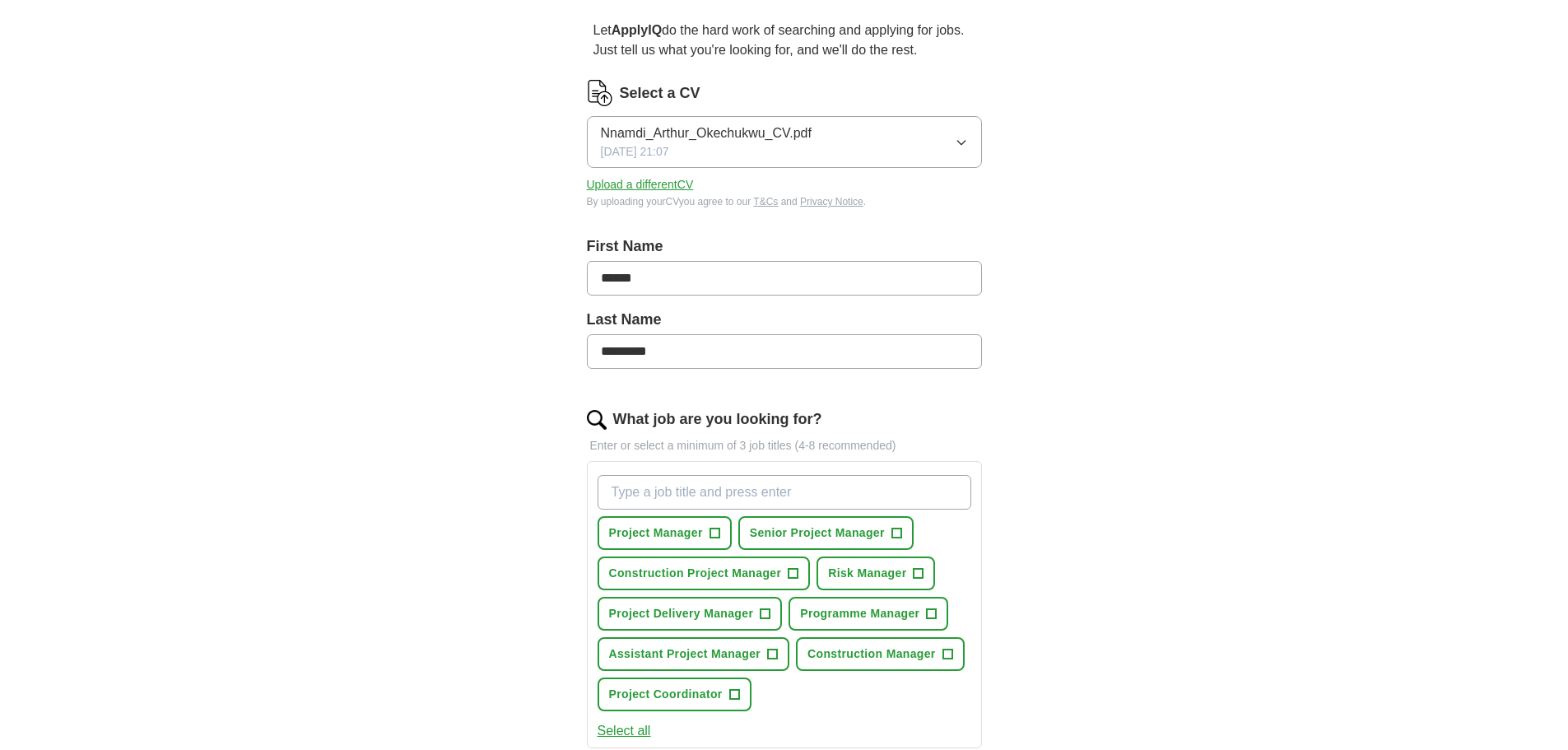
scroll to position [164, 0]
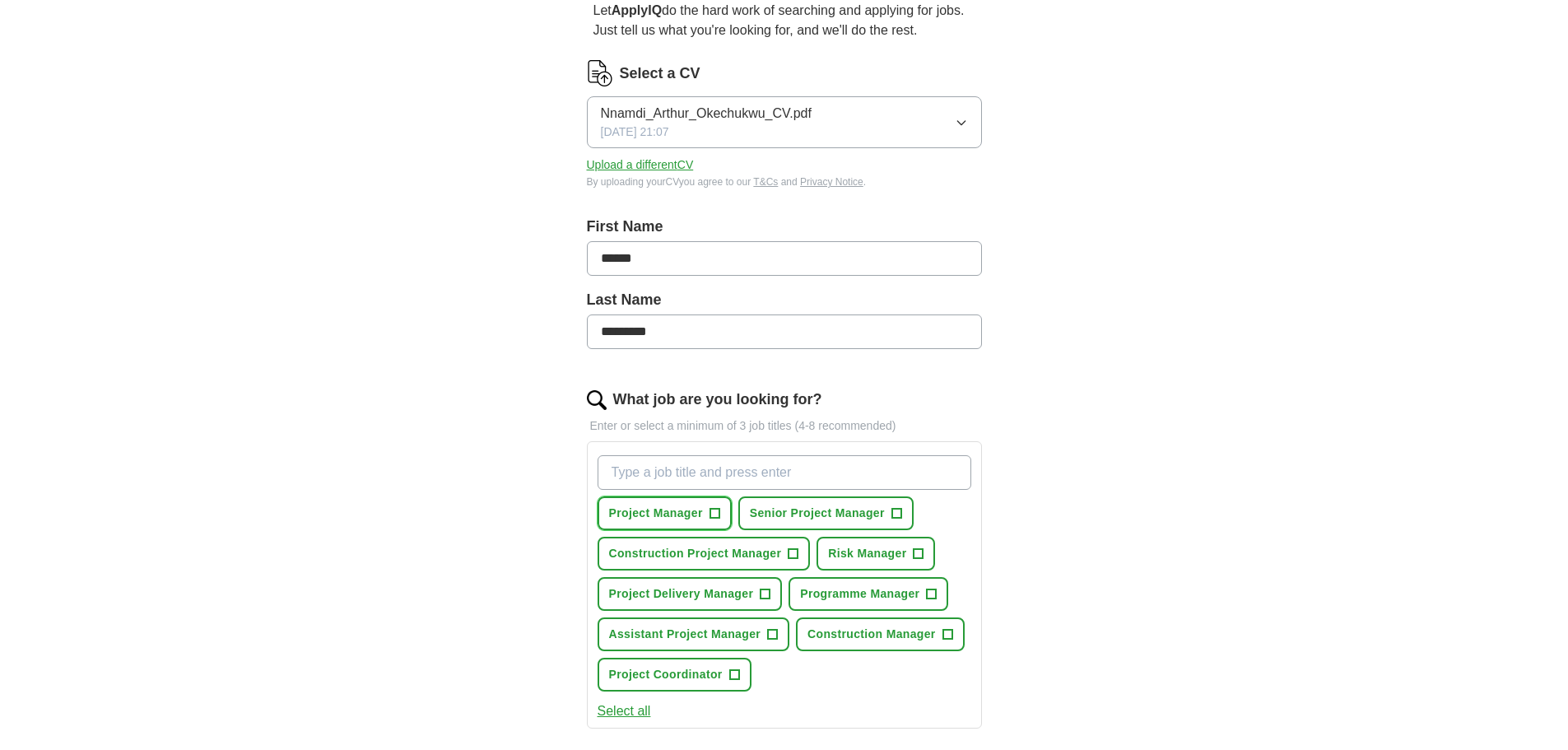
click at [716, 511] on span "+" at bounding box center [714, 513] width 9 height 13
click at [790, 551] on span "+" at bounding box center [793, 553] width 9 height 13
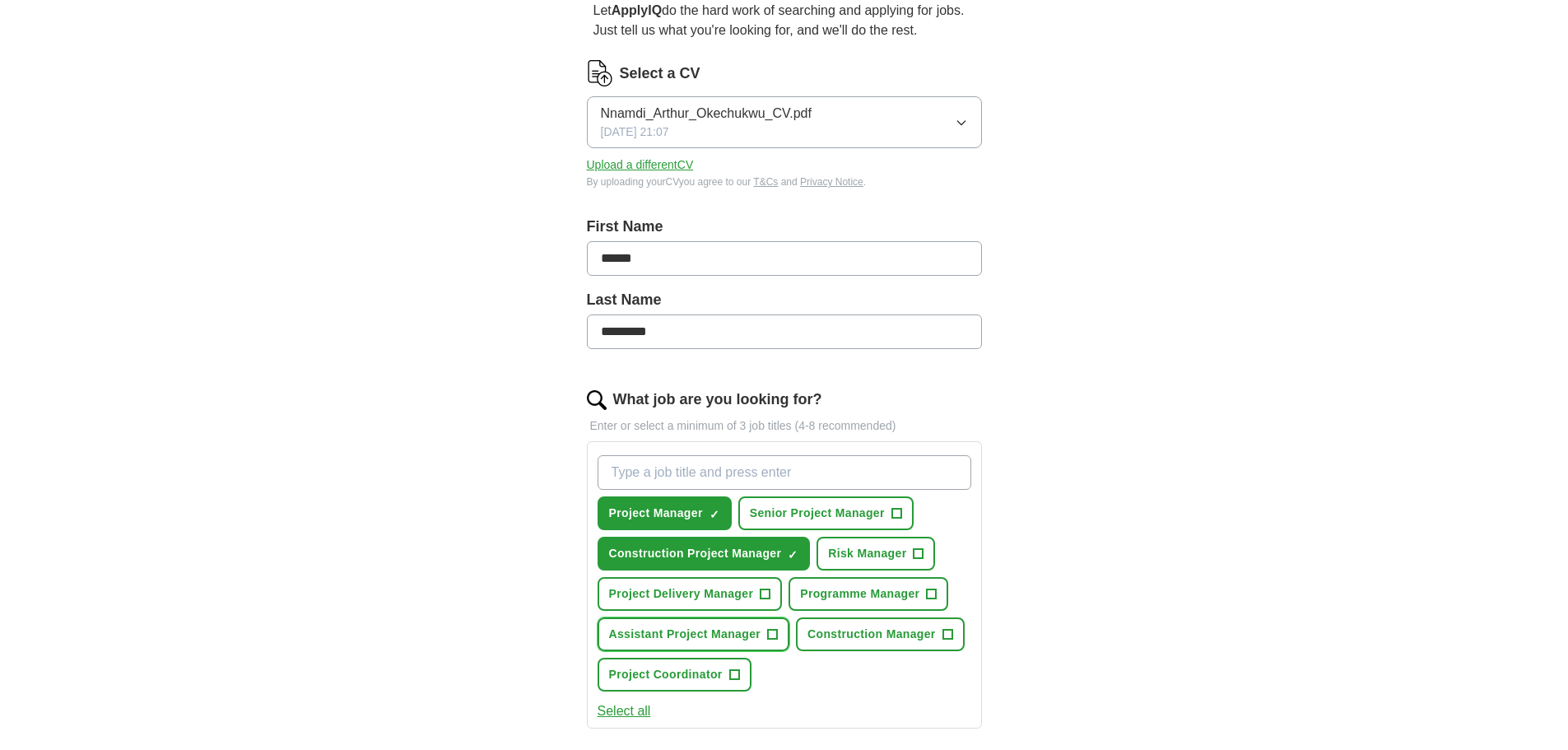
click at [770, 637] on span "+" at bounding box center [772, 634] width 9 height 13
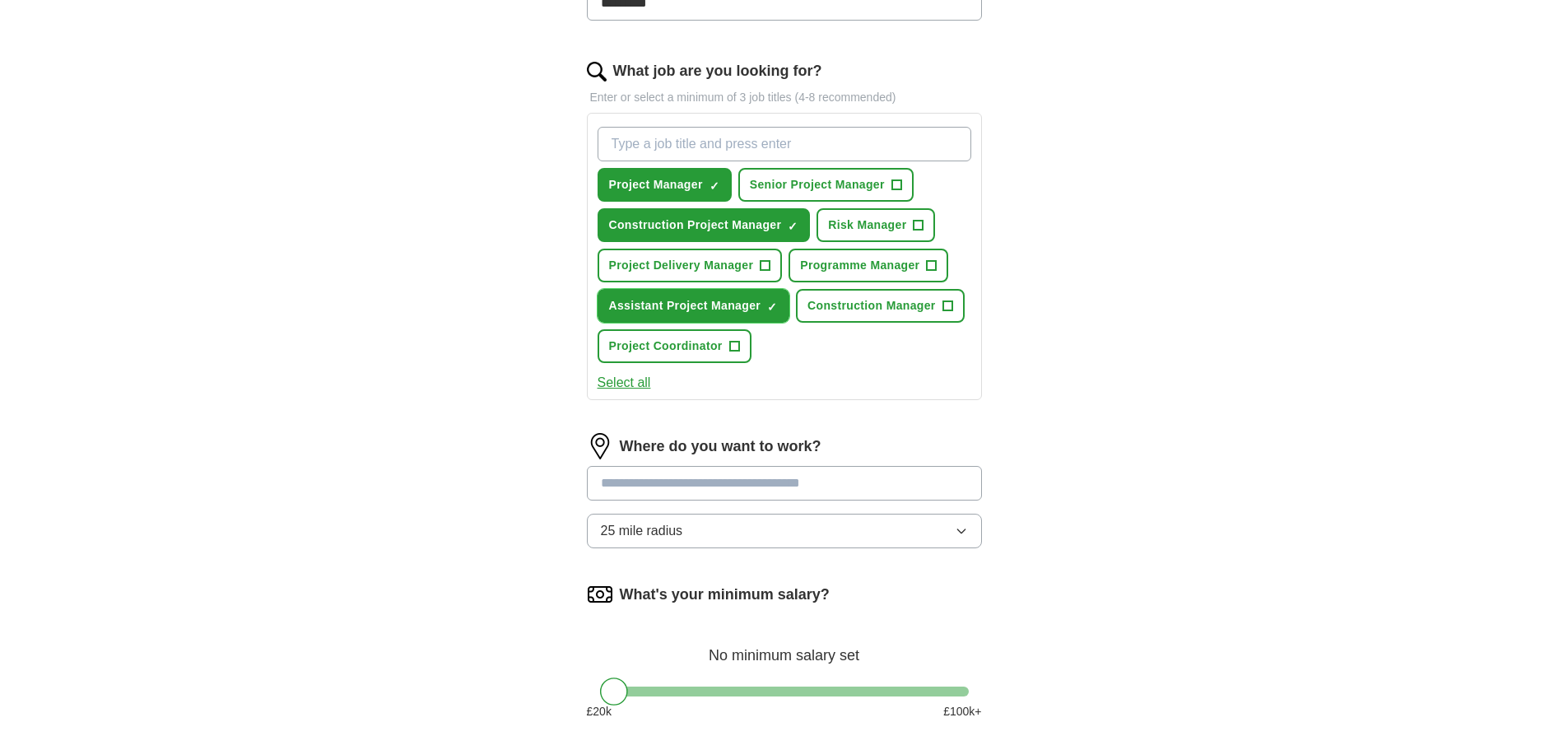
scroll to position [494, 0]
click at [733, 486] on input "text" at bounding box center [784, 483] width 395 height 34
type input "**********"
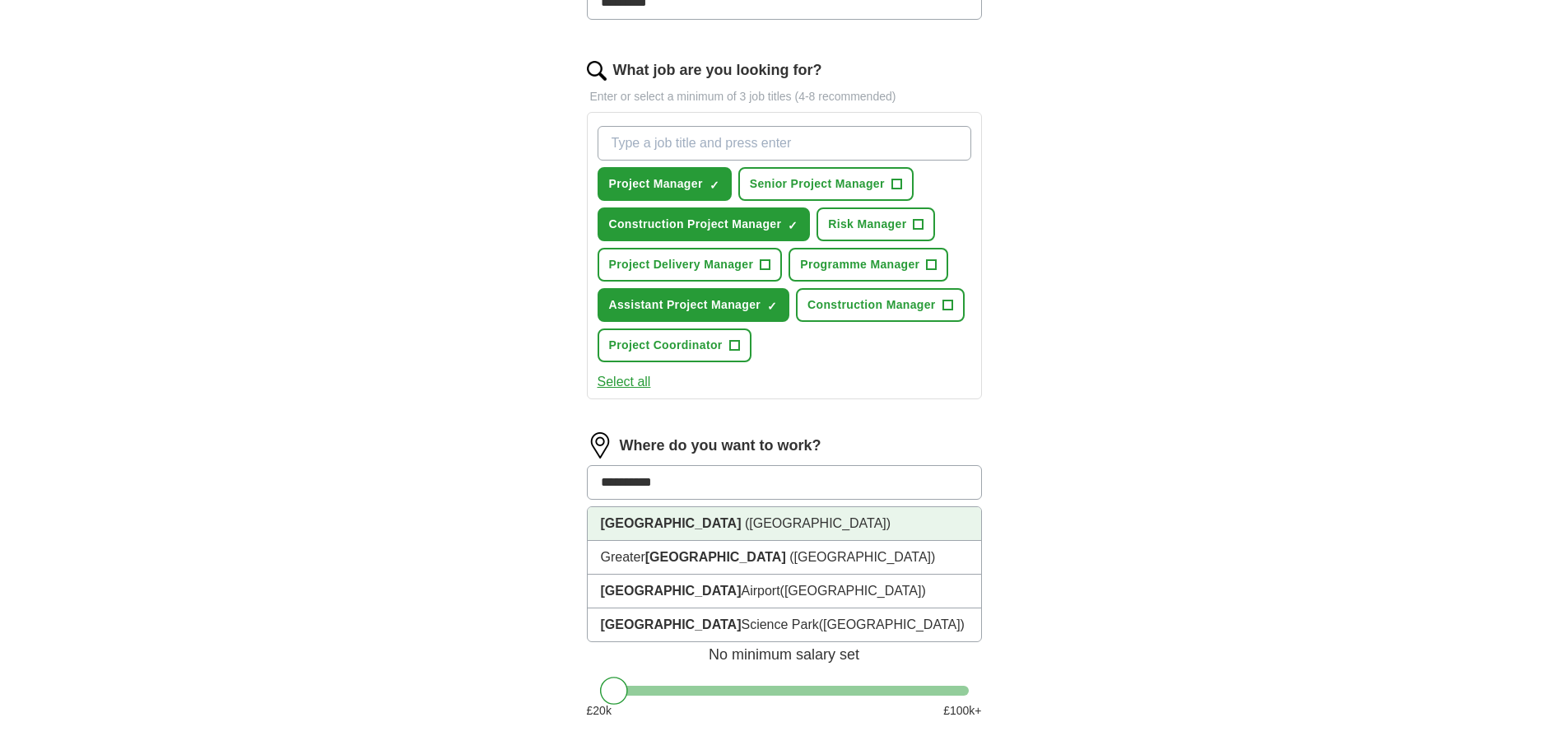
click at [666, 527] on strong "[GEOGRAPHIC_DATA]" at bounding box center [671, 523] width 141 height 14
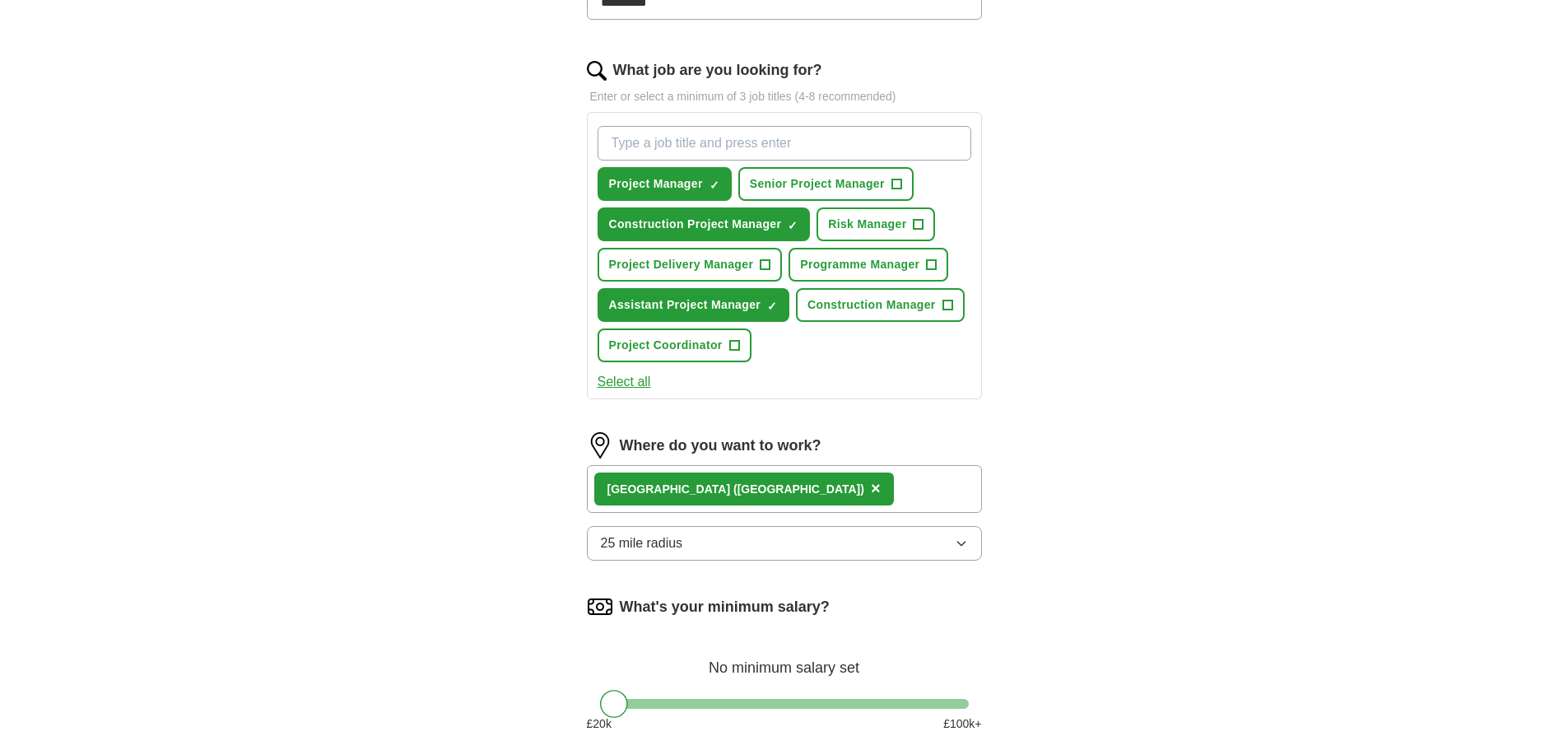
click at [853, 486] on div "[GEOGRAPHIC_DATA] ([GEOGRAPHIC_DATA]) ×" at bounding box center [784, 489] width 395 height 47
click at [858, 494] on div "[GEOGRAPHIC_DATA] ([GEOGRAPHIC_DATA]) ×" at bounding box center [784, 489] width 395 height 47
click at [871, 490] on div "[GEOGRAPHIC_DATA] ([GEOGRAPHIC_DATA]) ×" at bounding box center [784, 489] width 395 height 47
click at [864, 483] on div "[GEOGRAPHIC_DATA] ([GEOGRAPHIC_DATA]) ×" at bounding box center [784, 489] width 395 height 47
click at [963, 545] on icon "button" at bounding box center [961, 543] width 13 height 13
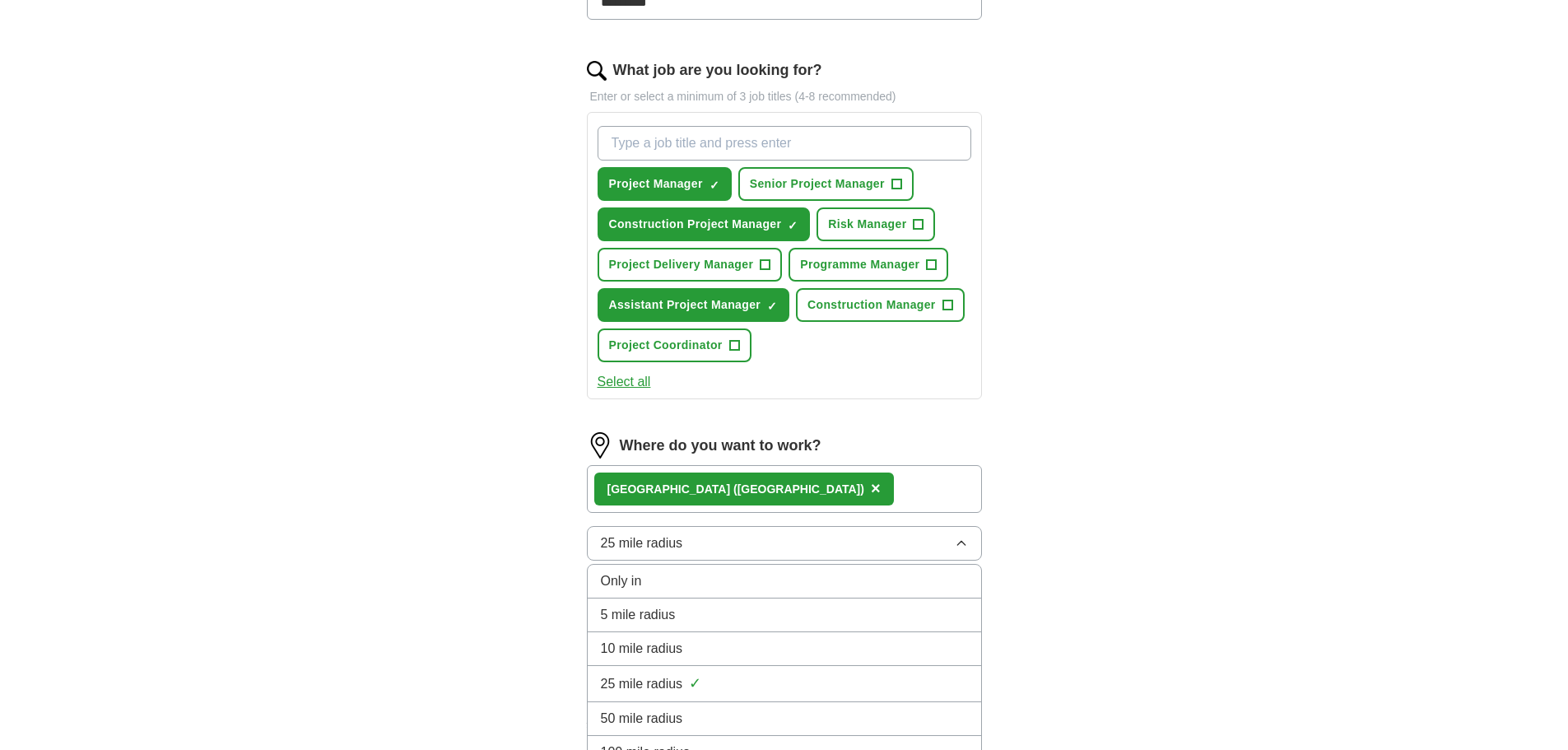
click at [1044, 569] on div "Let ApplyIQ do the hard work of searching and applying for jobs. Just tell us w…" at bounding box center [784, 249] width 526 height 1202
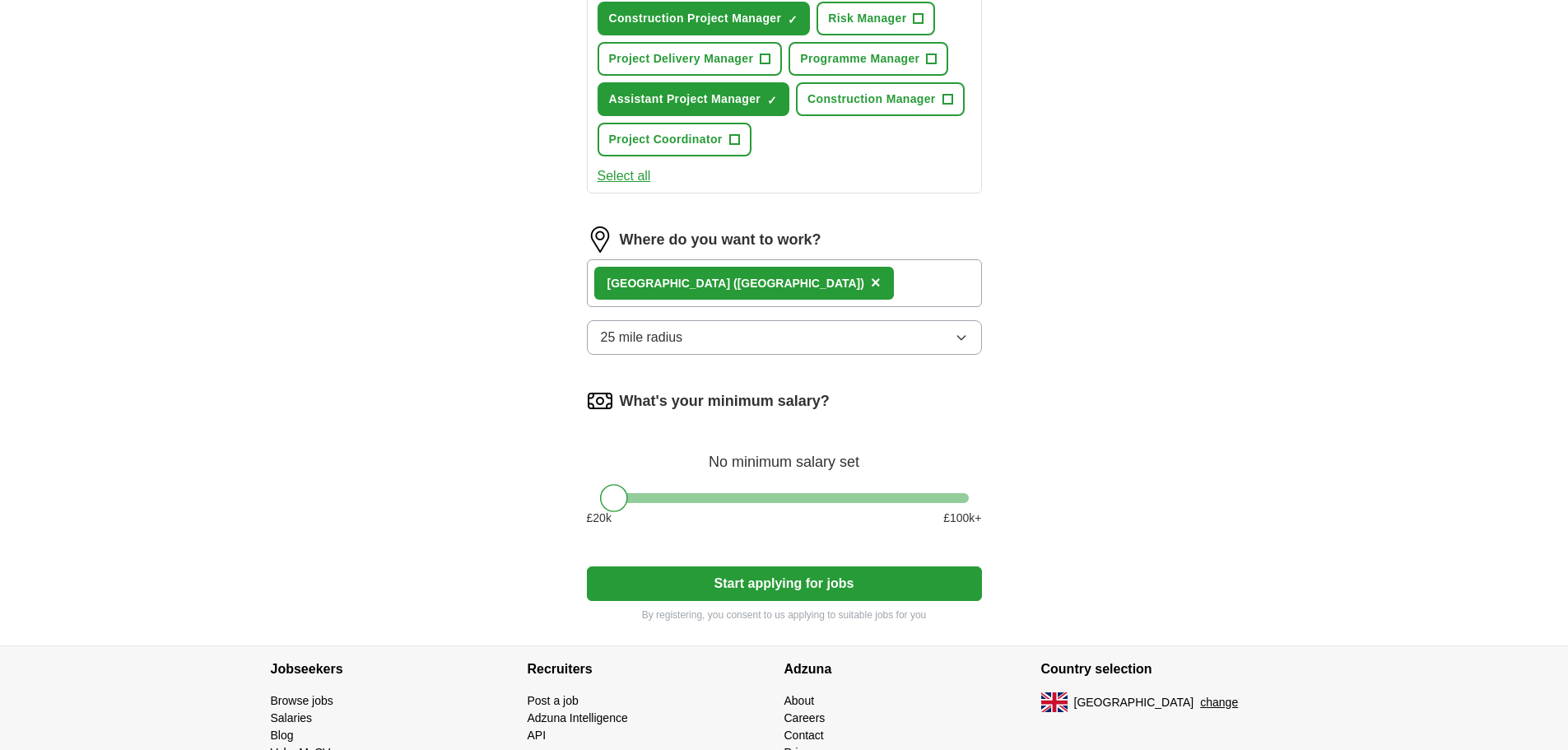
scroll to position [741, 0]
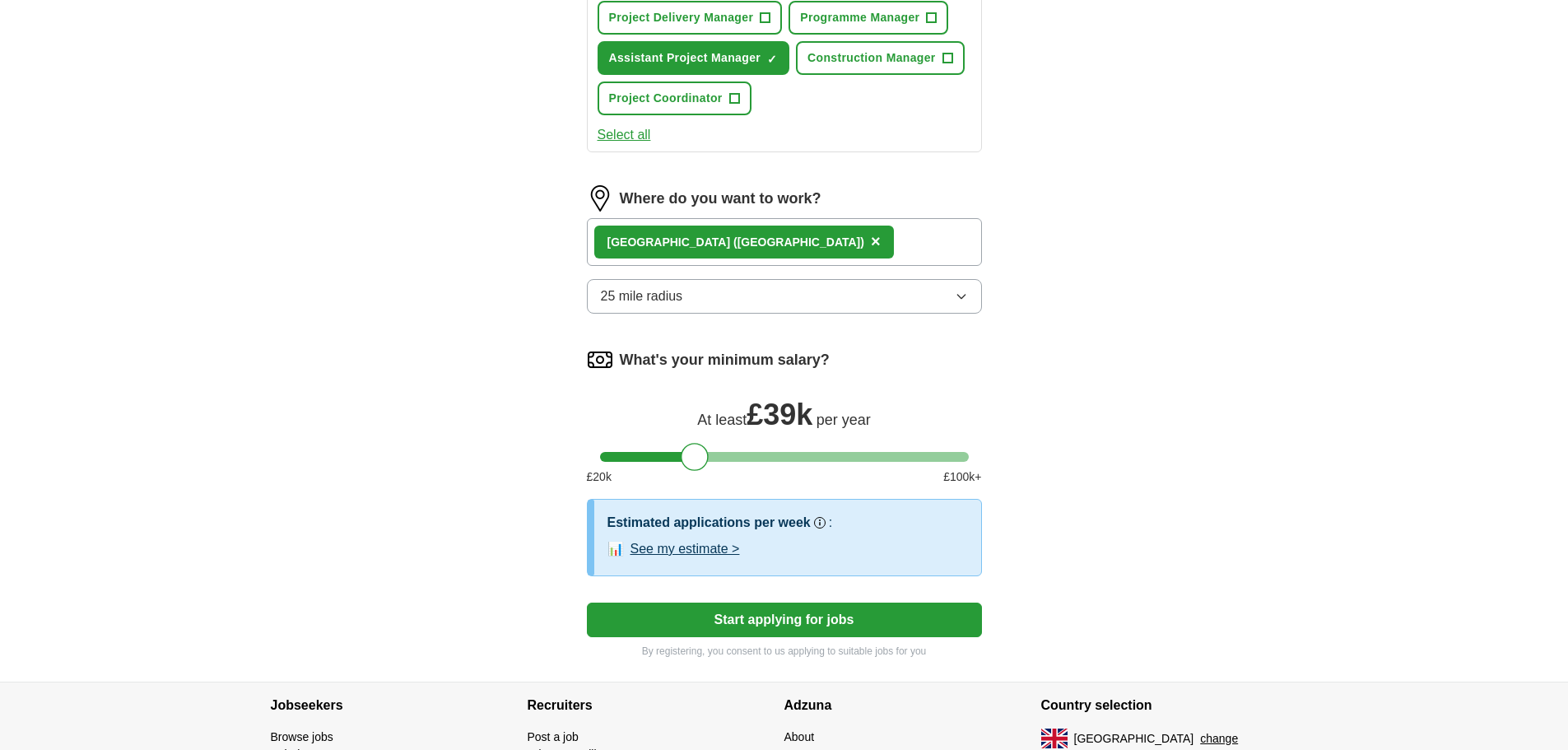
drag, startPoint x: 613, startPoint y: 456, endPoint x: 694, endPoint y: 460, distance: 81.1
click at [694, 460] on div at bounding box center [694, 457] width 28 height 28
drag, startPoint x: 693, startPoint y: 467, endPoint x: 698, endPoint y: 456, distance: 12.1
click at [698, 456] on div at bounding box center [698, 457] width 28 height 28
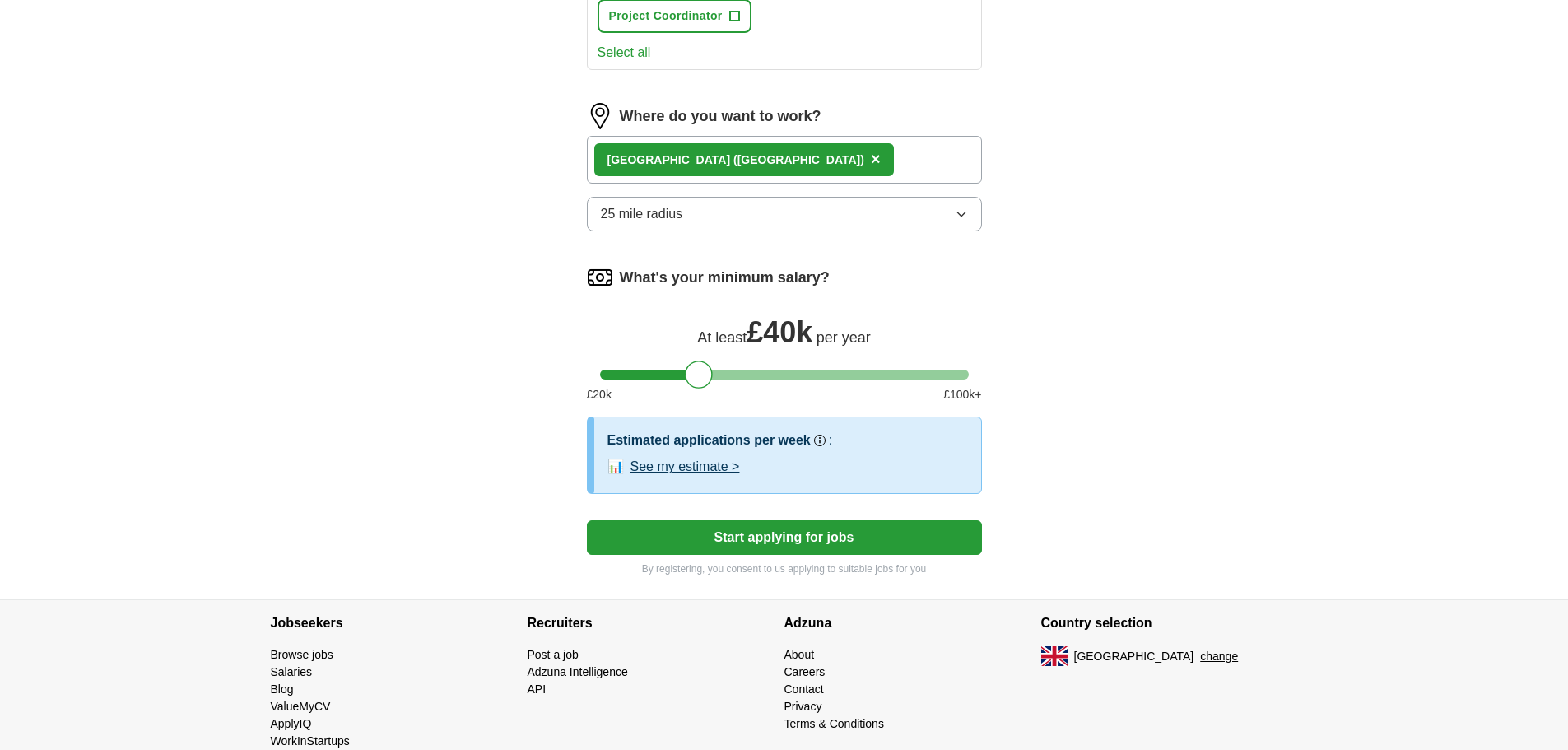
click at [705, 543] on button "Start applying for jobs" at bounding box center [784, 538] width 395 height 34
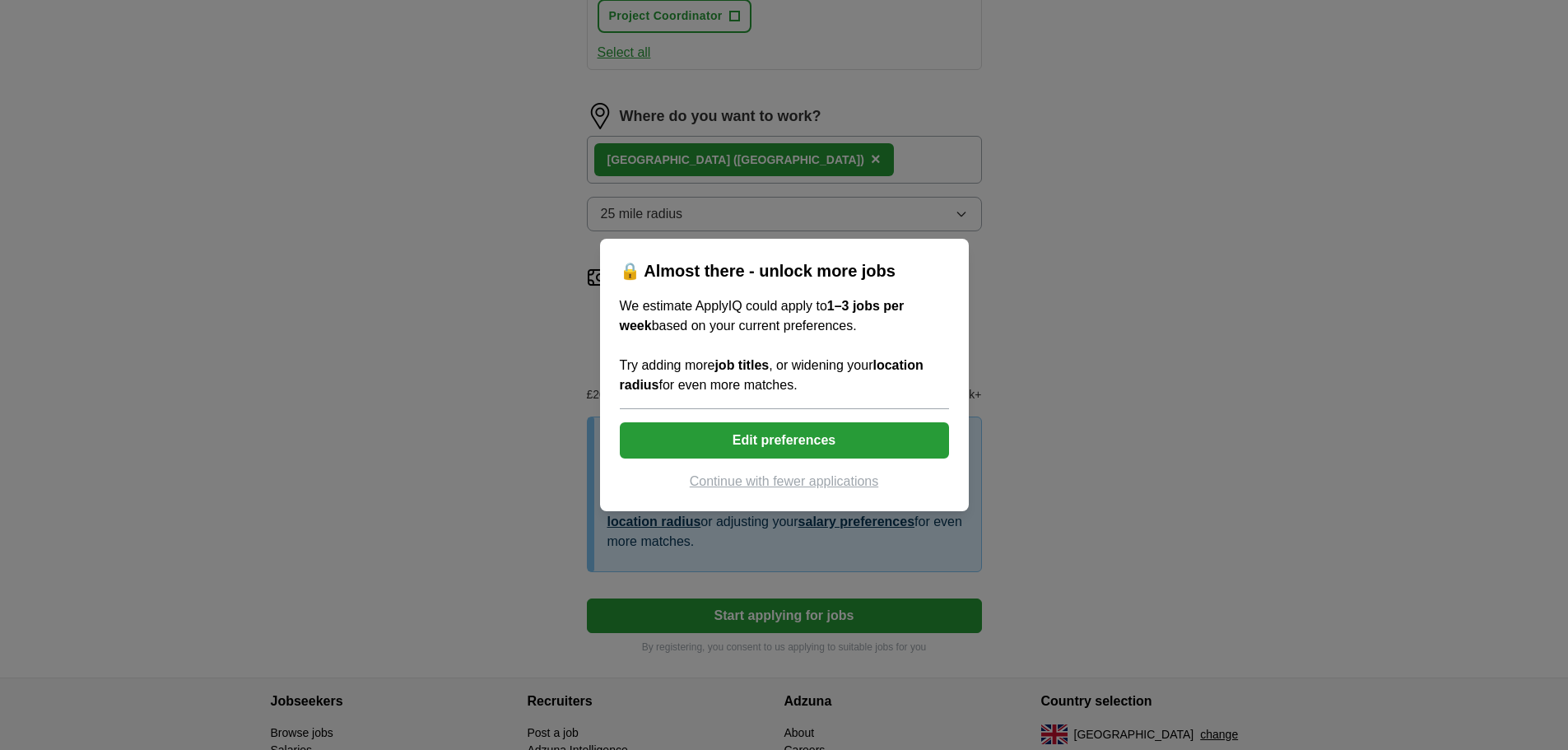
click at [736, 442] on button "Edit preferences" at bounding box center [784, 440] width 329 height 36
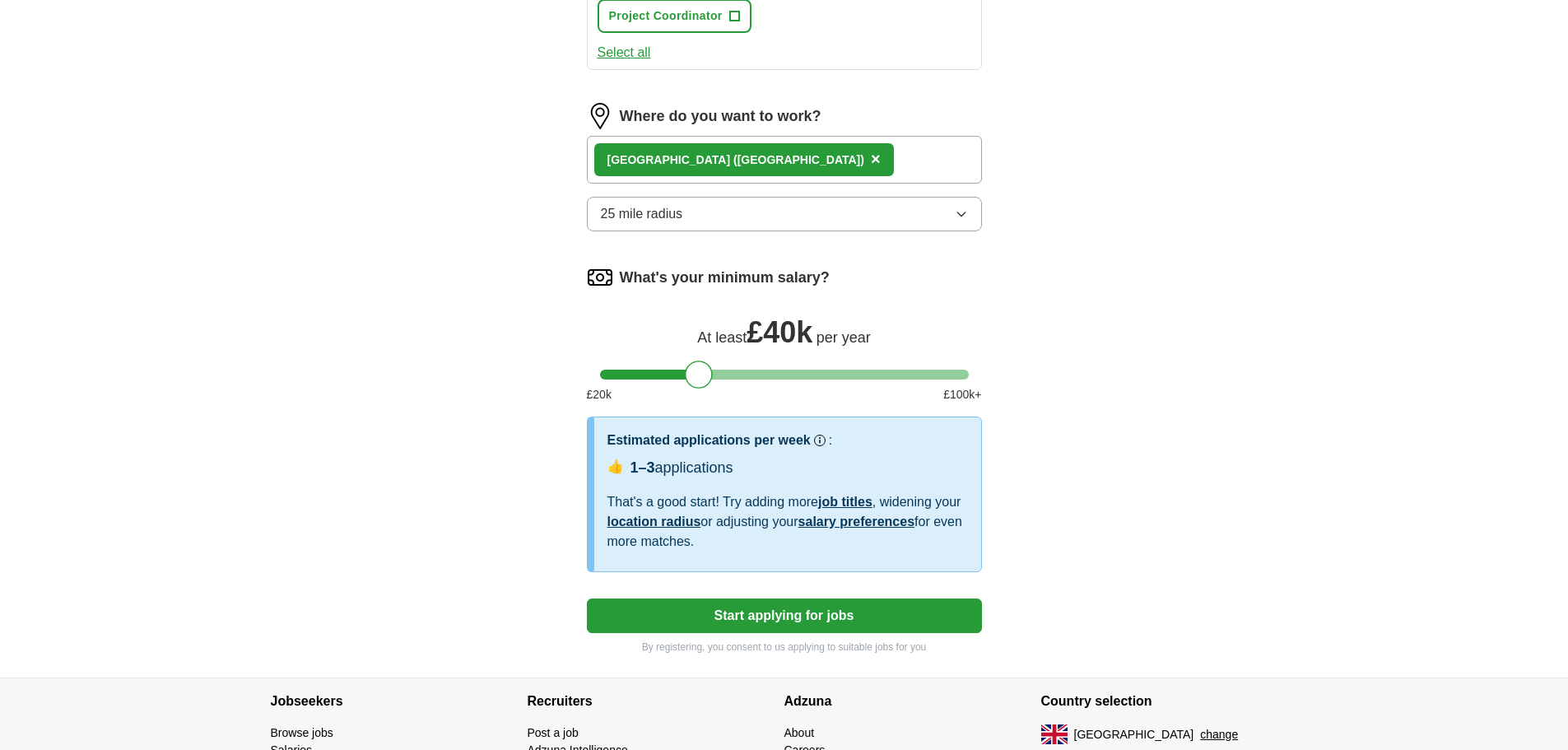
click at [738, 604] on button "Start applying for jobs" at bounding box center [784, 616] width 395 height 34
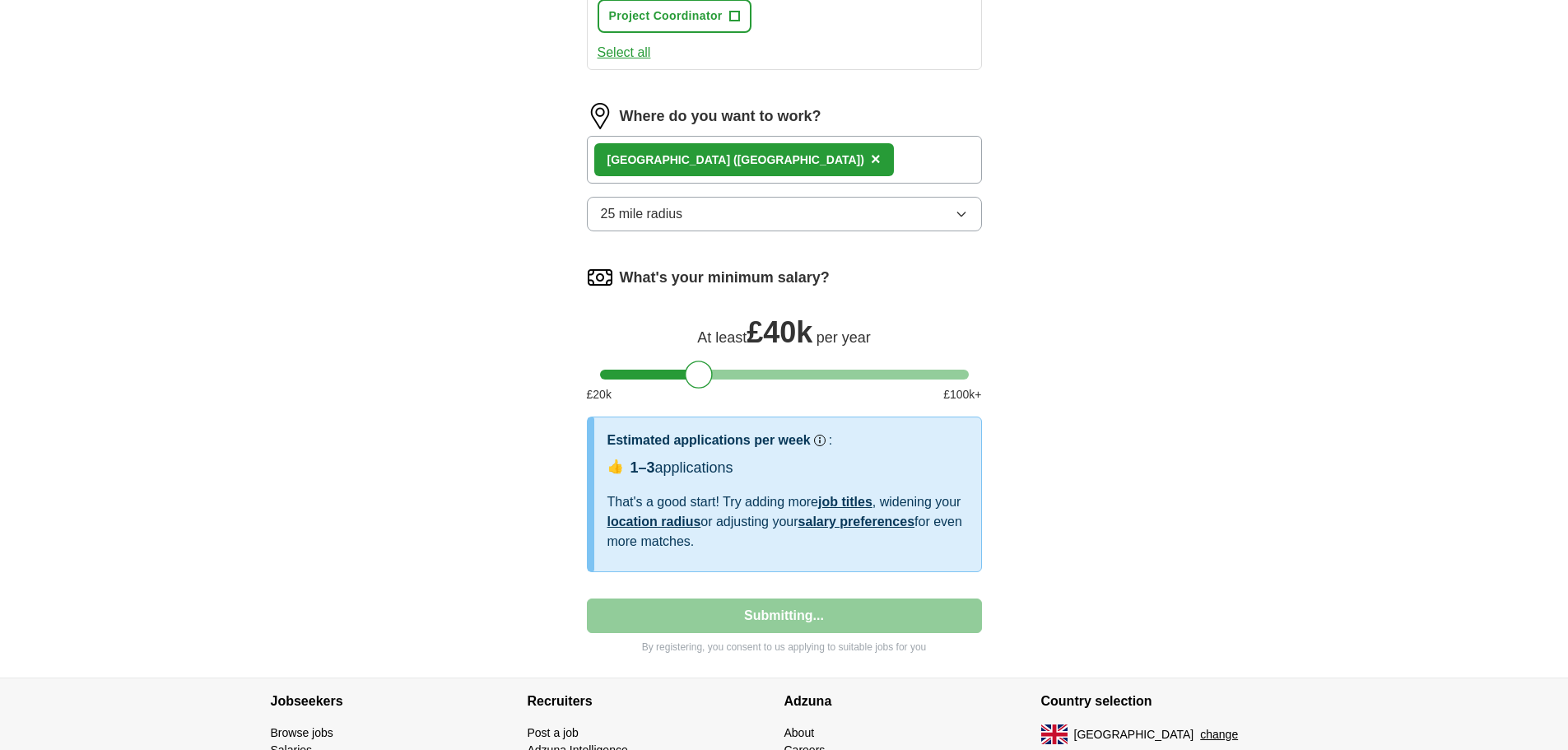
select select "**"
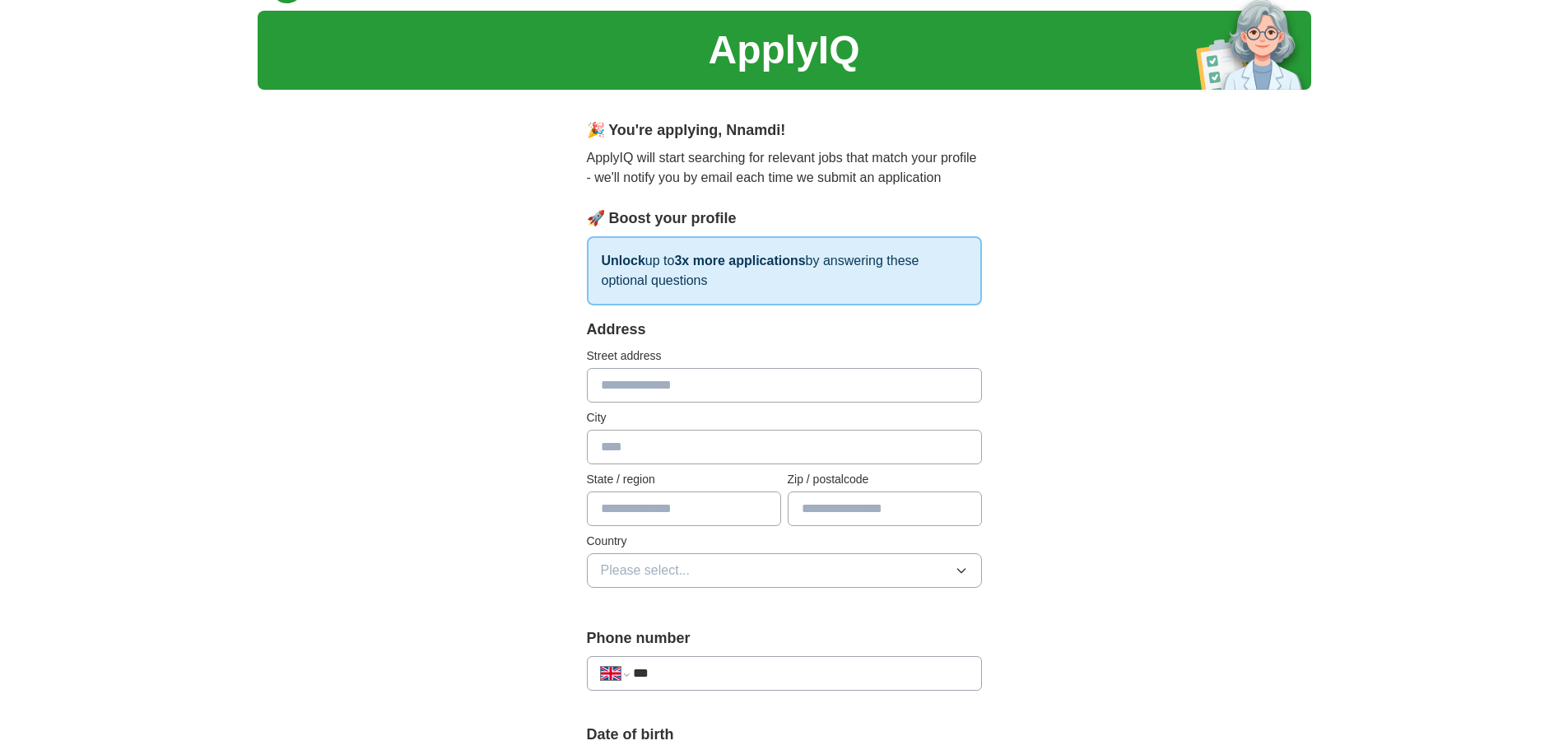
scroll to position [0, 0]
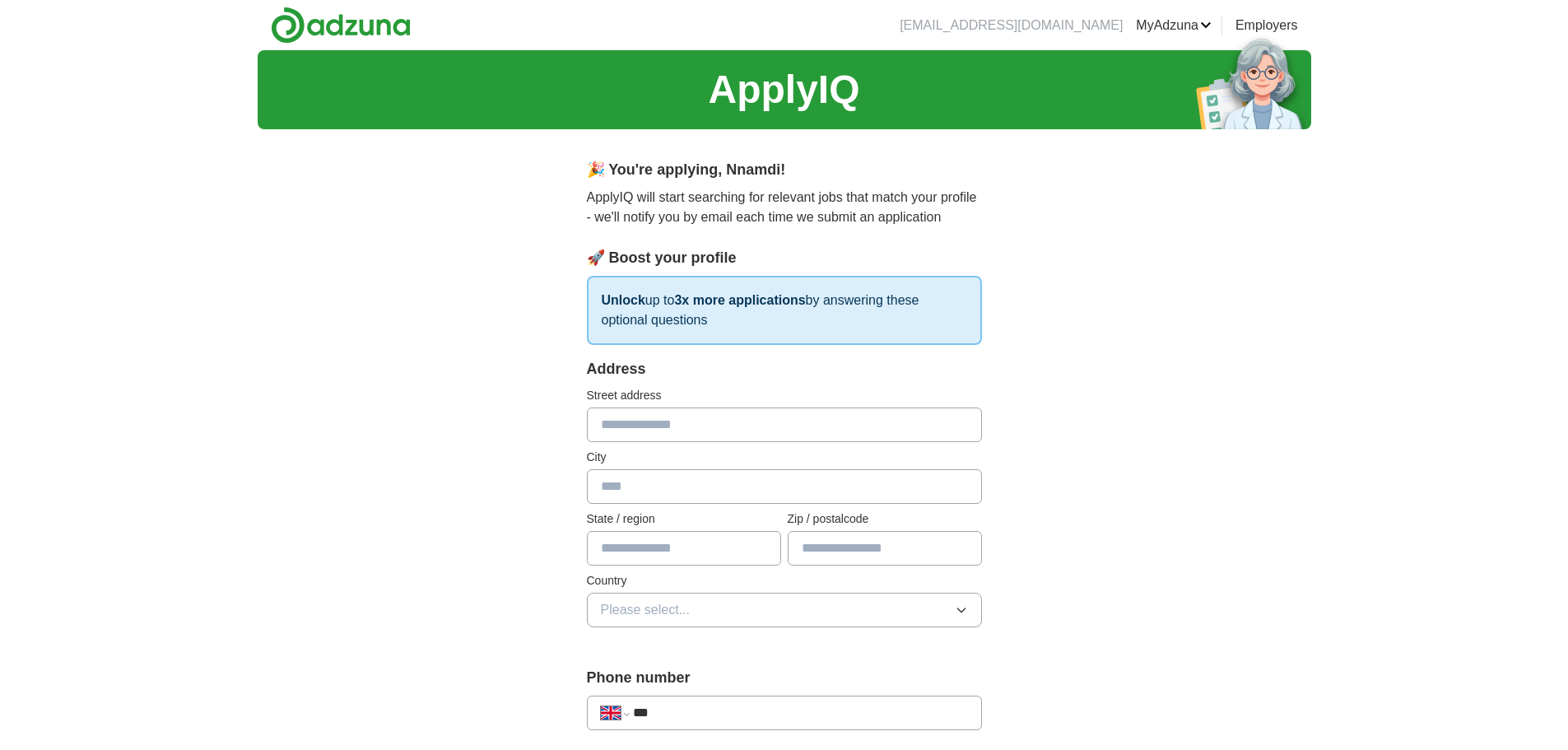
click at [648, 436] on input "text" at bounding box center [784, 425] width 395 height 34
type input "**********"
click at [637, 475] on input "text" at bounding box center [784, 486] width 395 height 34
type input "**********"
click at [630, 555] on input "text" at bounding box center [684, 548] width 194 height 34
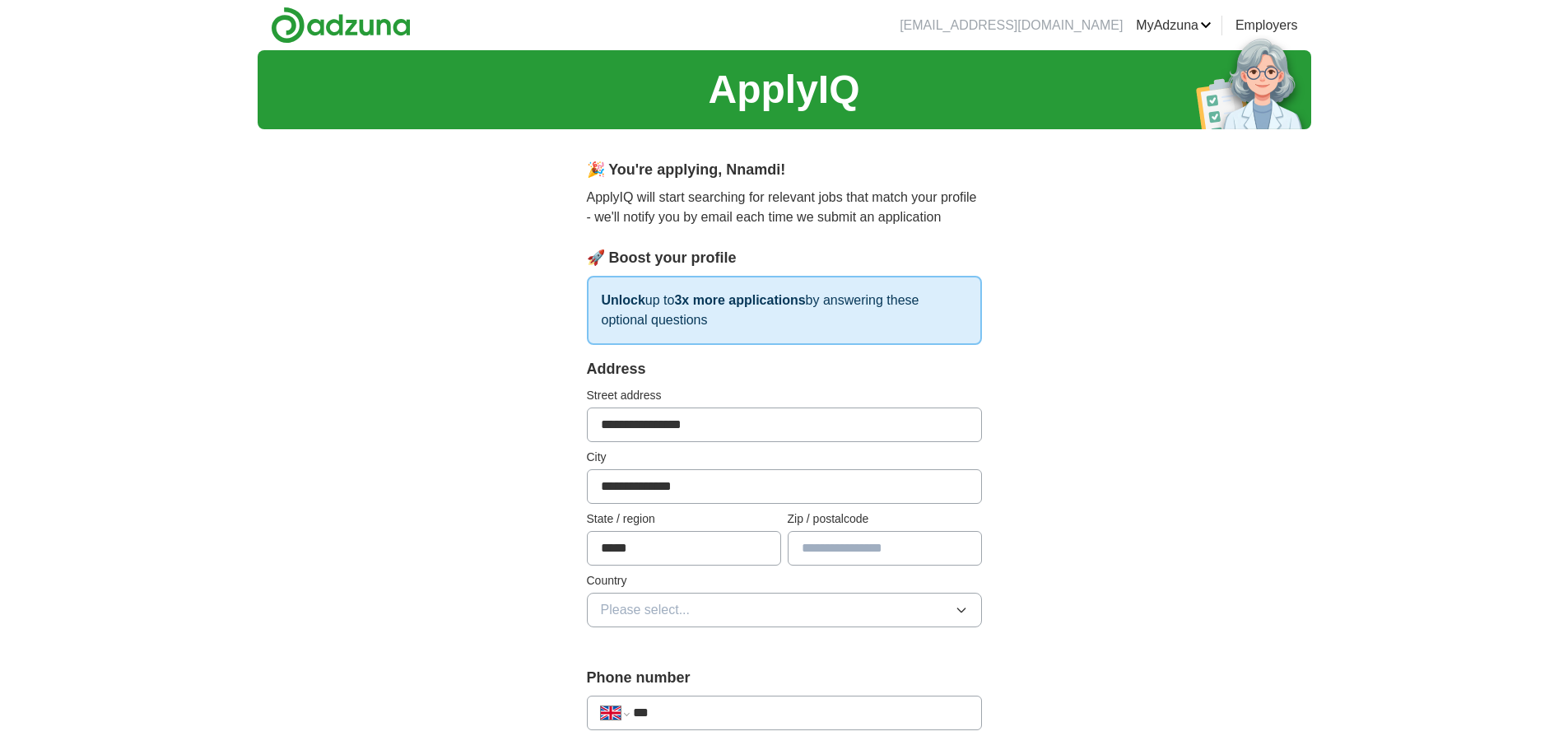
type input "**********"
type input "*******"
click at [719, 603] on button "Please select..." at bounding box center [784, 610] width 395 height 34
click at [717, 648] on div "[GEOGRAPHIC_DATA]" at bounding box center [784, 648] width 367 height 20
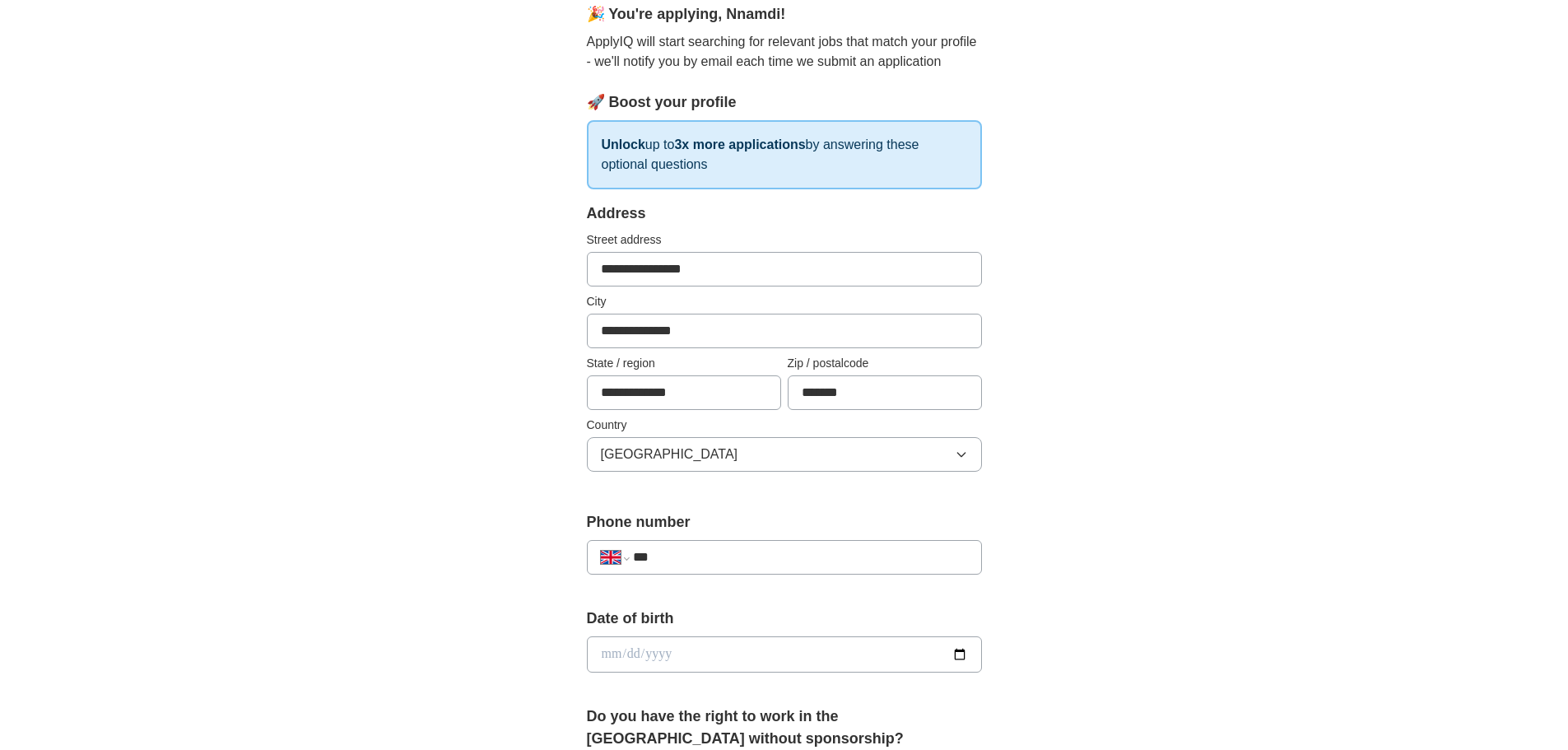
scroll to position [164, 0]
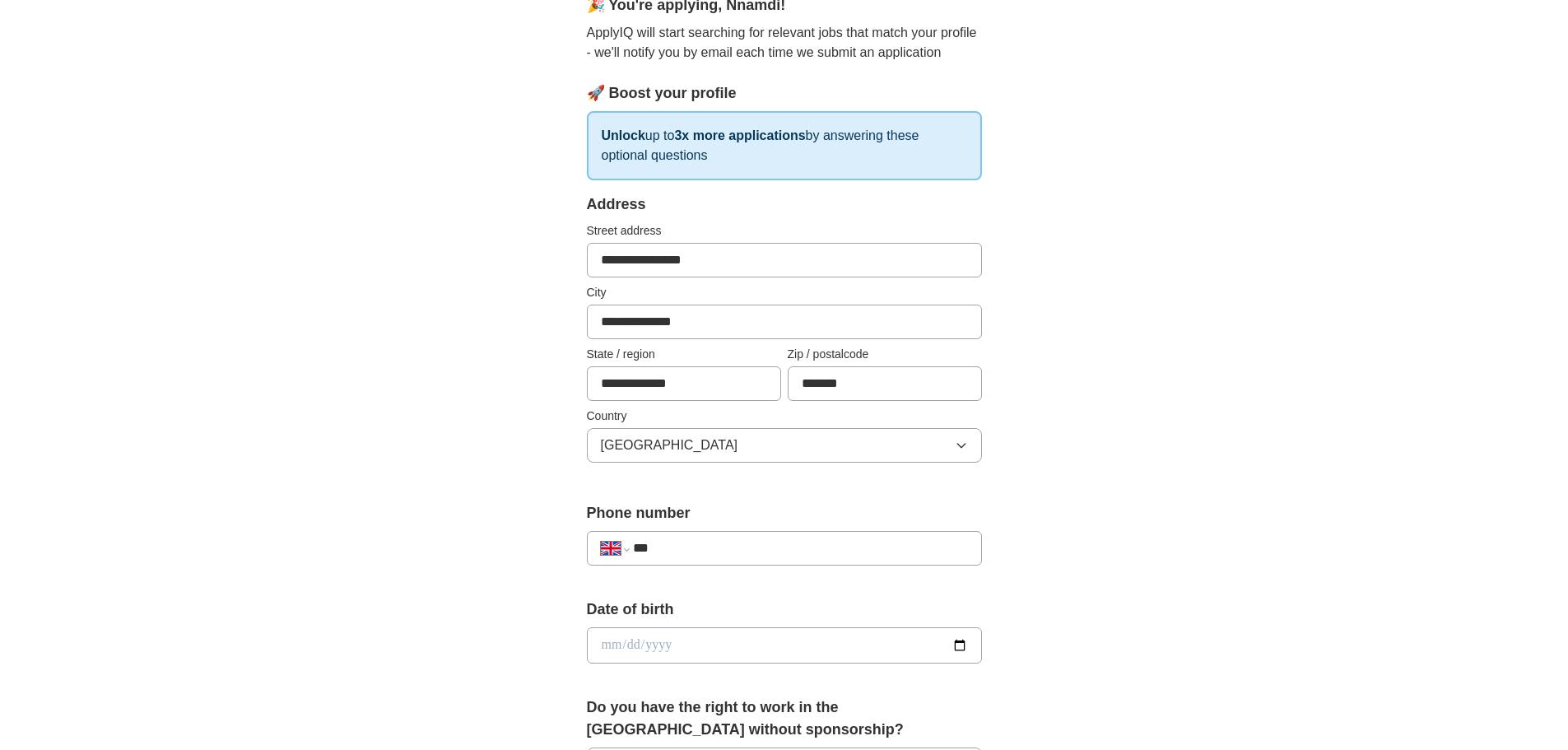
click at [709, 535] on div "**********" at bounding box center [784, 548] width 395 height 34
click at [708, 553] on input "***" at bounding box center [800, 548] width 334 height 20
type input "**********"
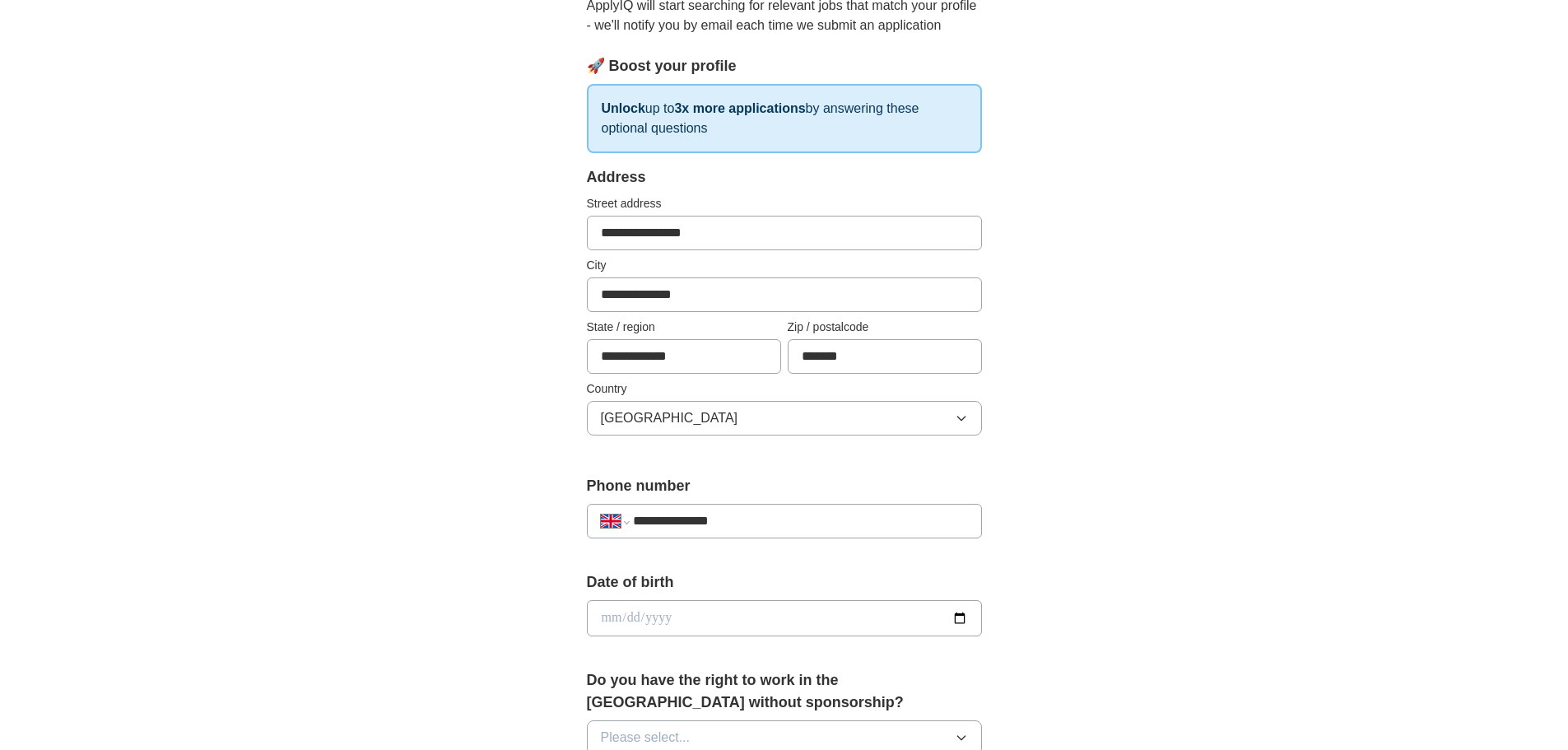
scroll to position [247, 0]
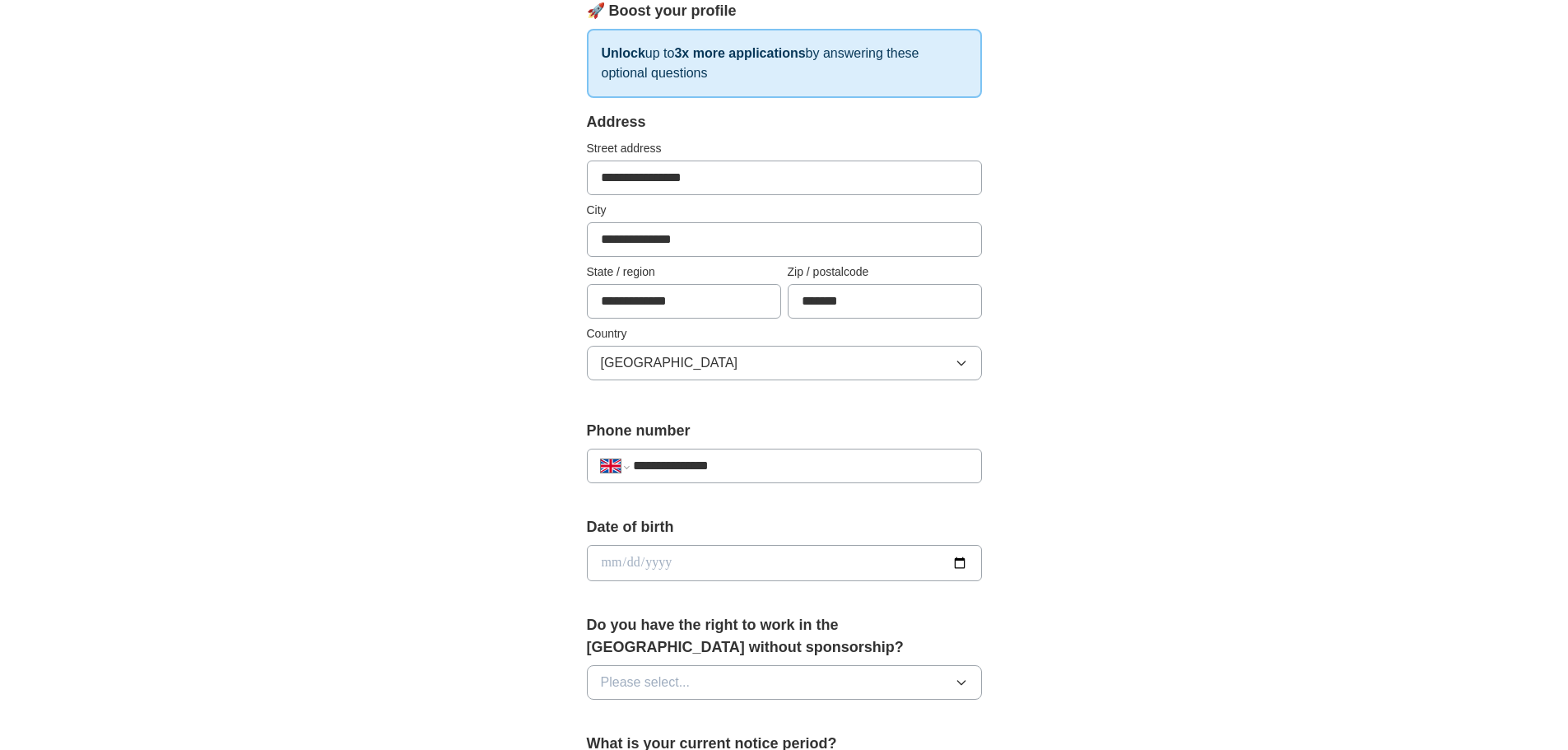
click at [962, 565] on input "date" at bounding box center [784, 562] width 395 height 36
type input "**********"
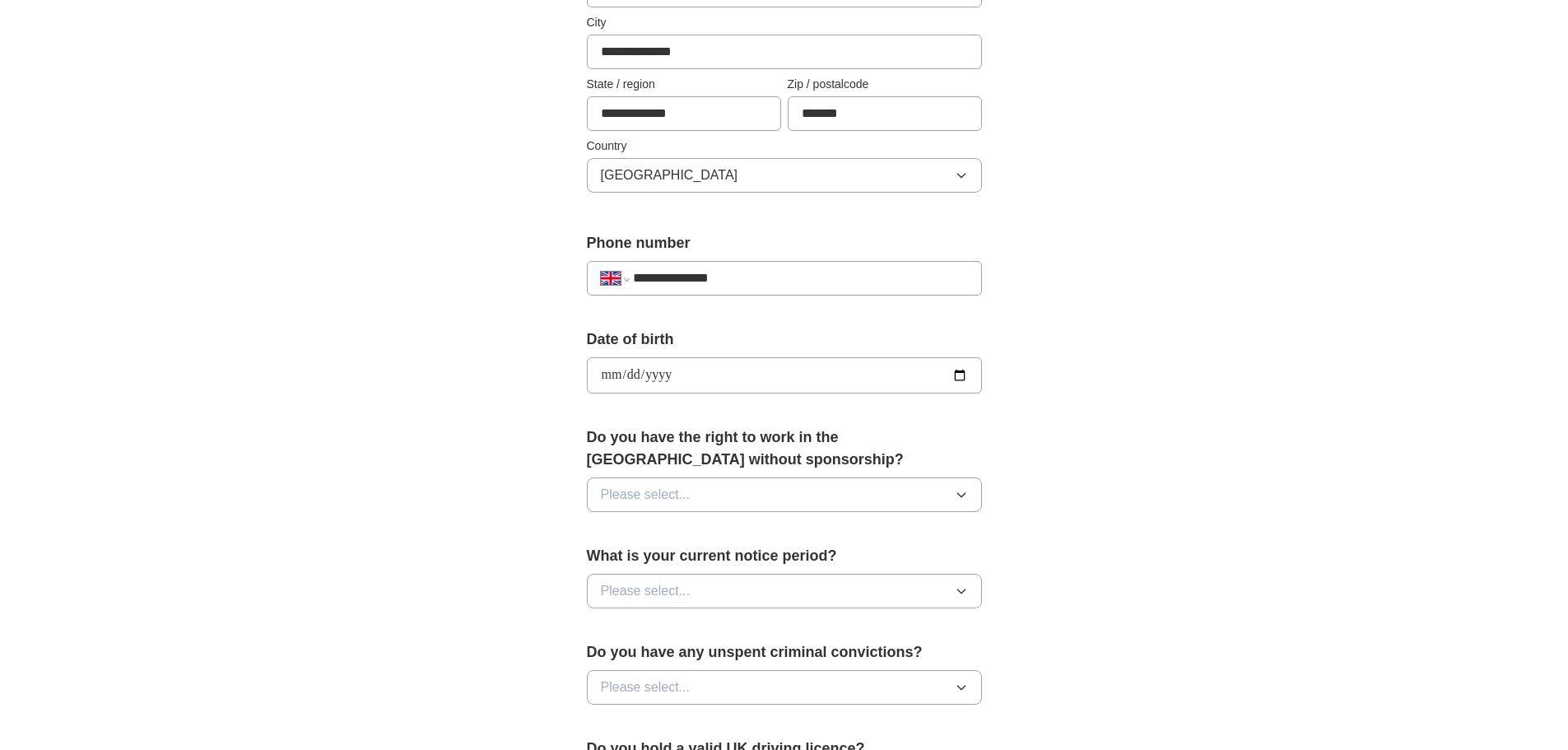
scroll to position [494, 0]
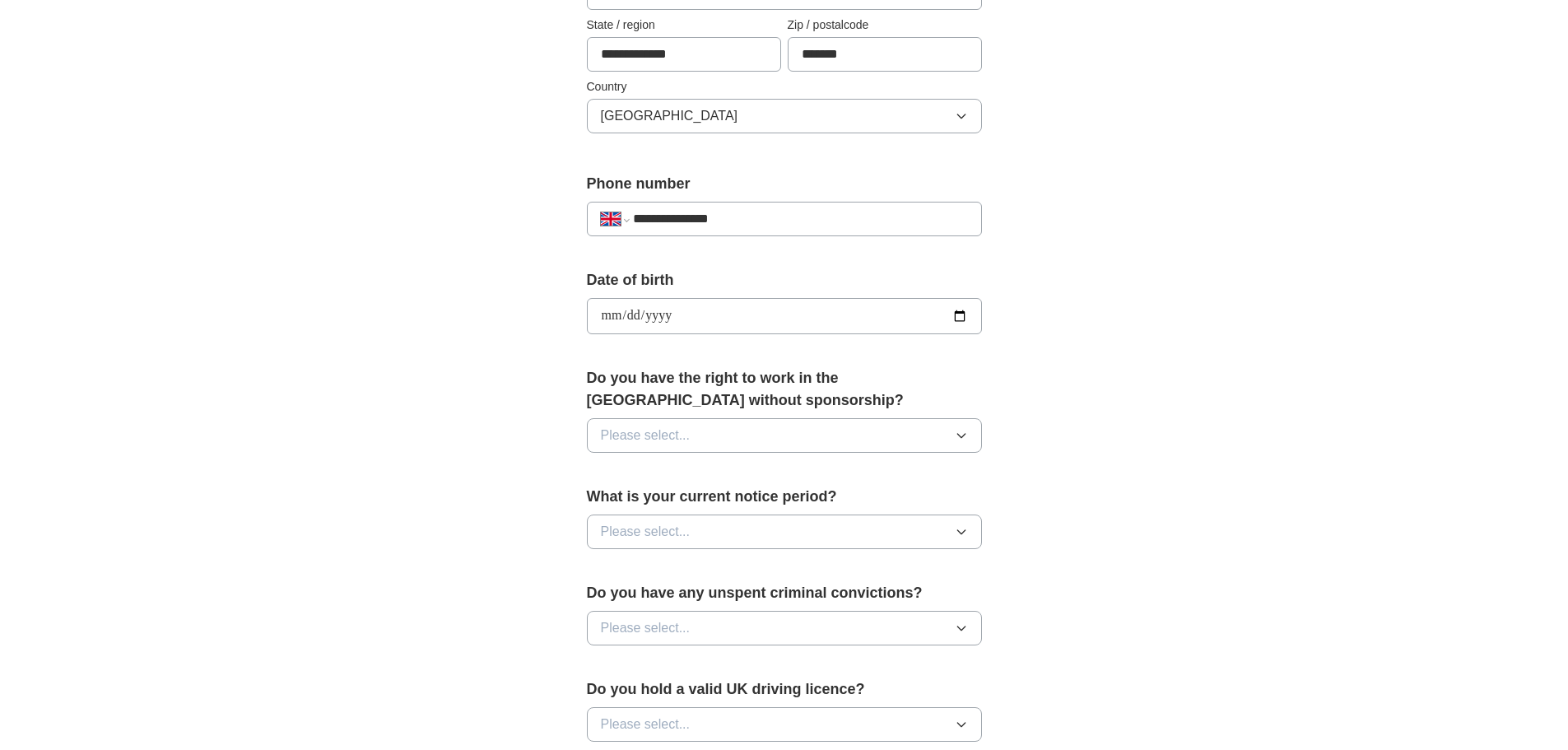
click at [695, 435] on button "Please select..." at bounding box center [784, 435] width 395 height 34
click at [644, 481] on div "Yes" at bounding box center [784, 473] width 367 height 20
click at [822, 520] on button "Please select..." at bounding box center [784, 532] width 395 height 34
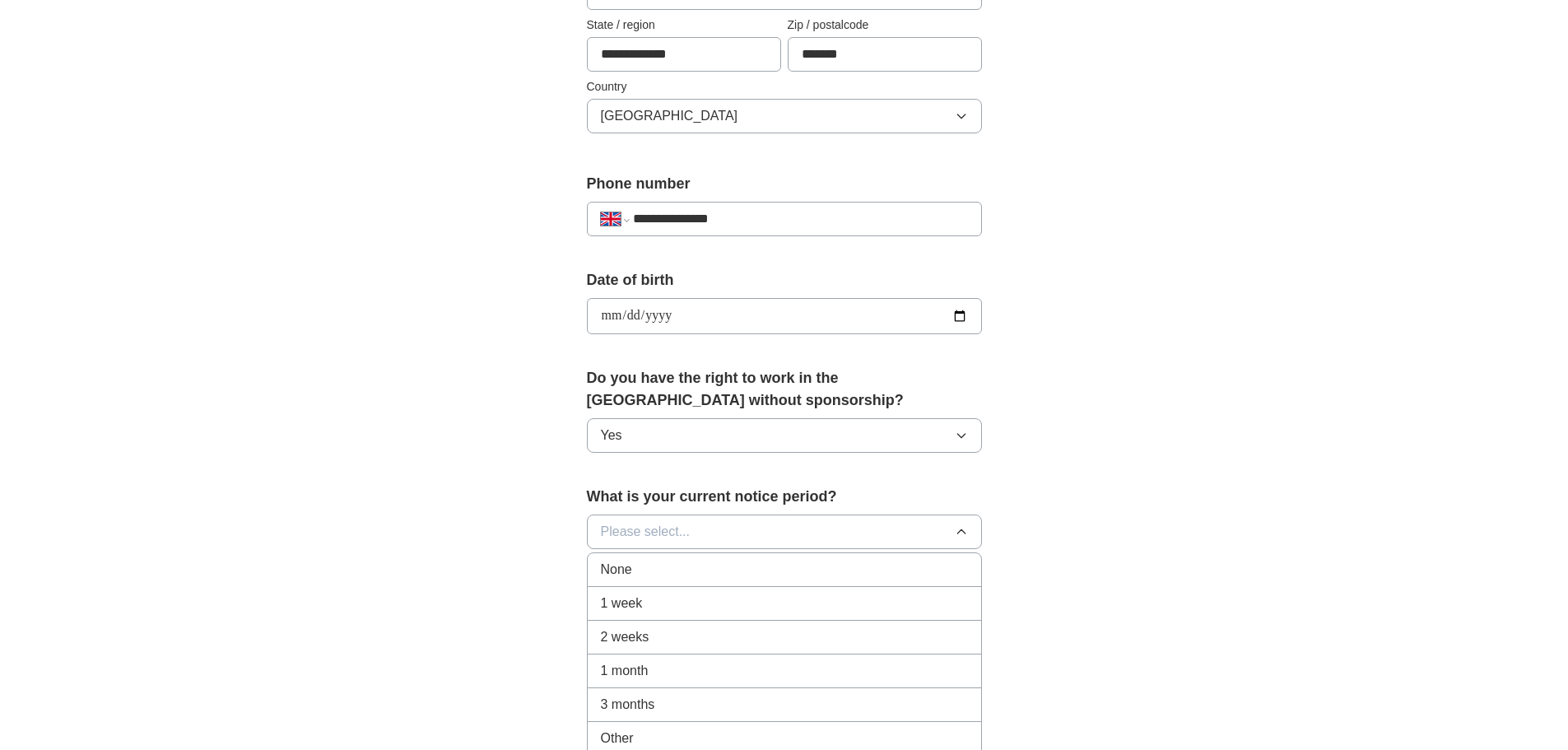
click at [637, 569] on div "None" at bounding box center [784, 569] width 367 height 20
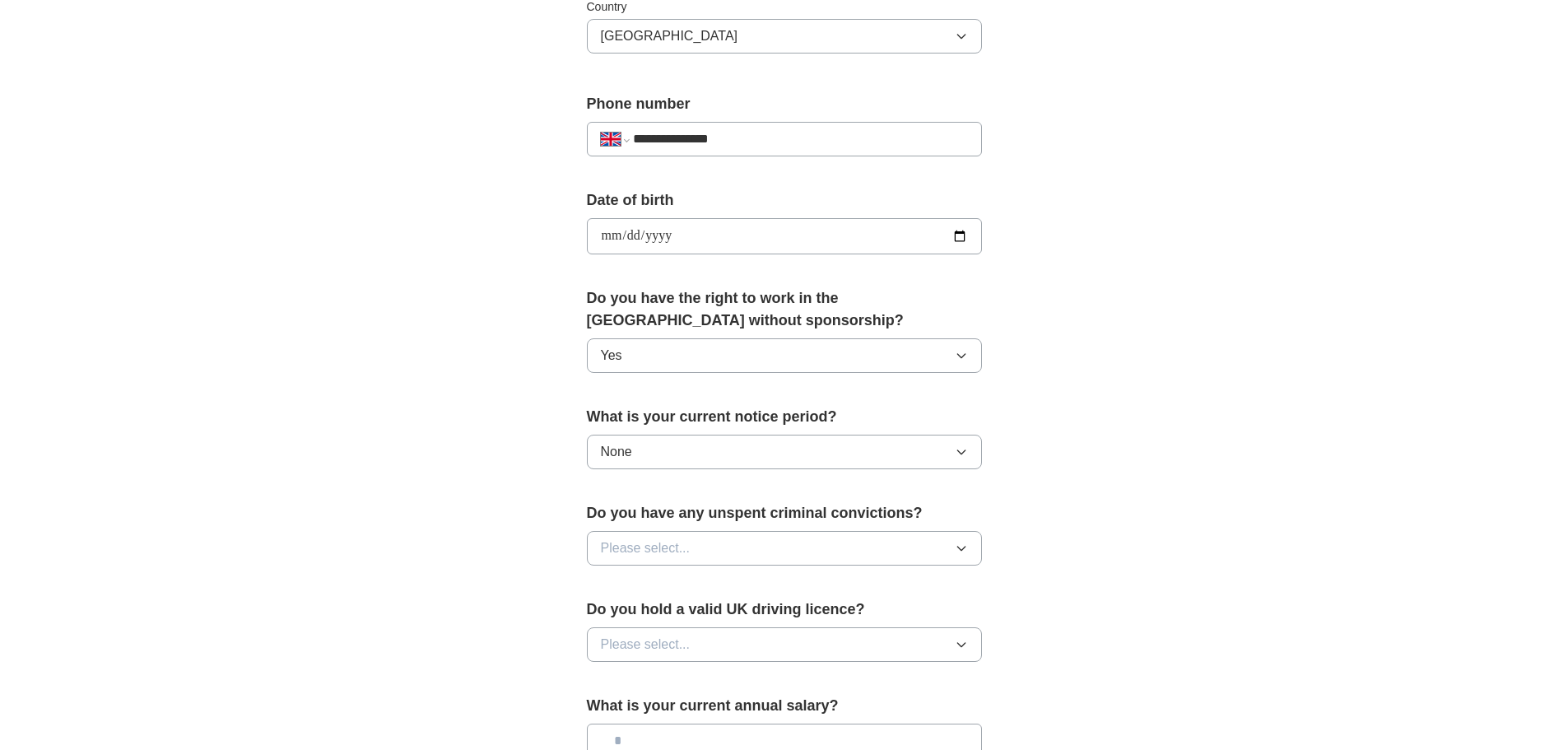
scroll to position [658, 0]
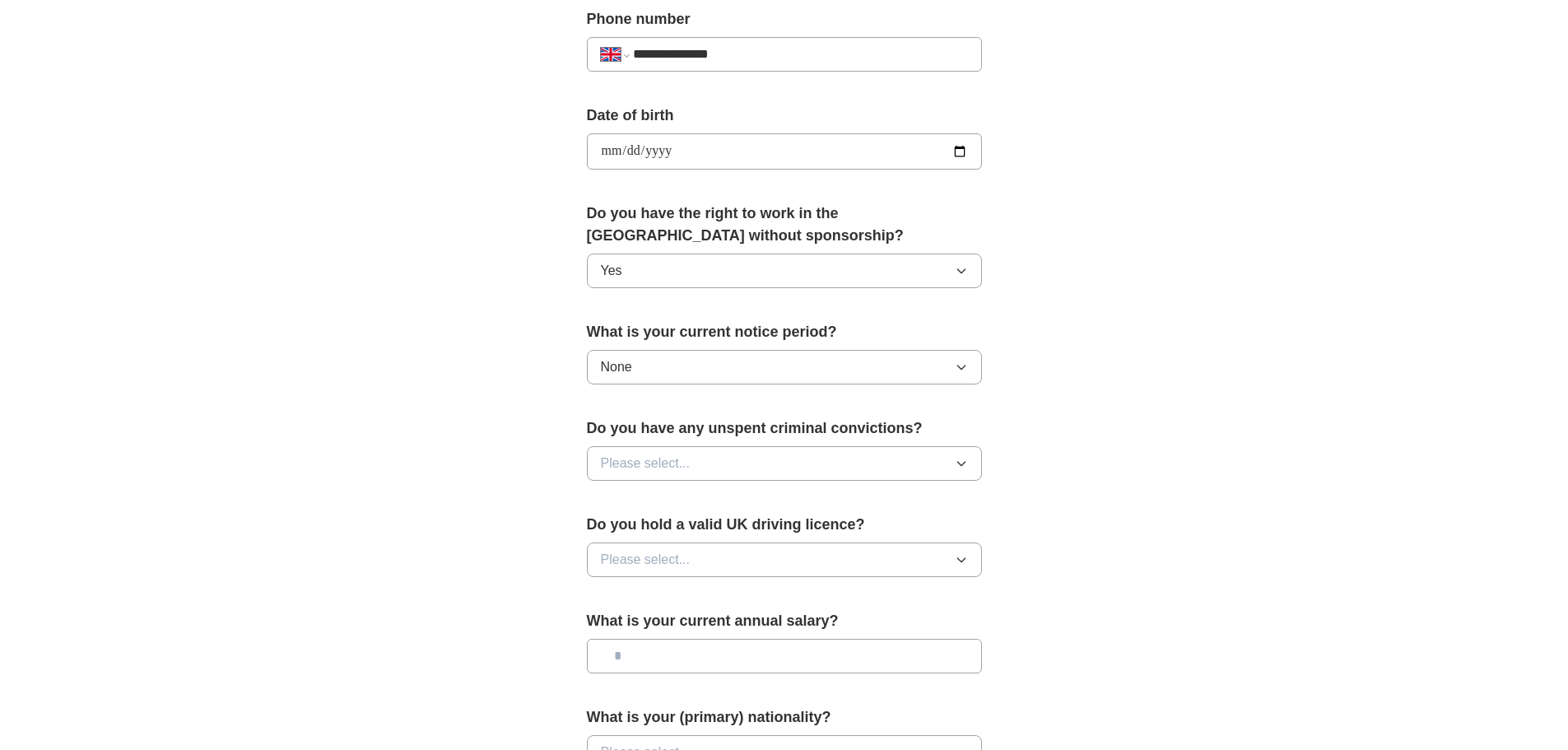
click at [697, 458] on button "Please select..." at bounding box center [784, 464] width 395 height 34
click at [607, 531] on span "No" at bounding box center [608, 534] width 16 height 20
click at [715, 556] on button "Please select..." at bounding box center [784, 560] width 395 height 34
click at [636, 599] on div "Yes" at bounding box center [784, 597] width 367 height 20
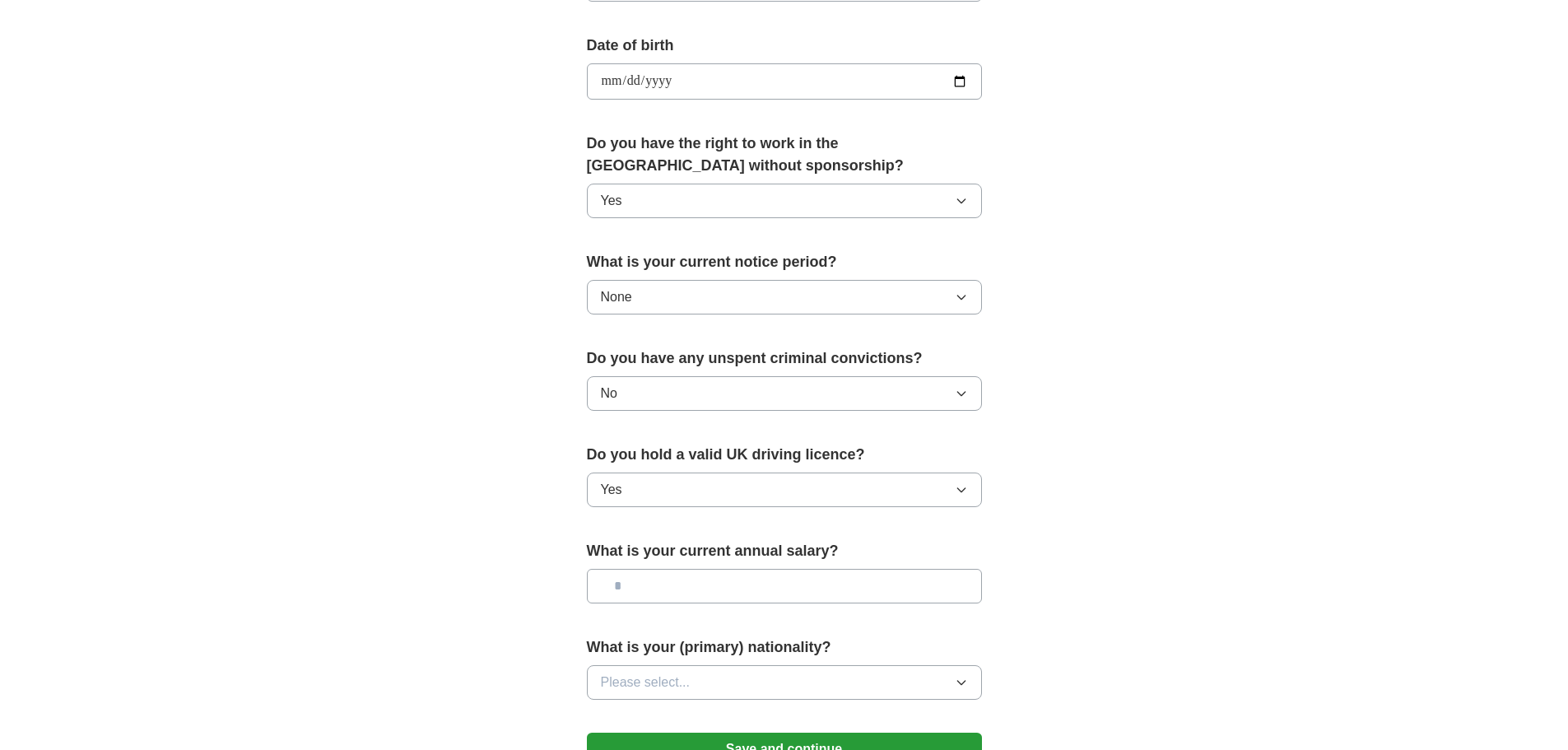
scroll to position [741, 0]
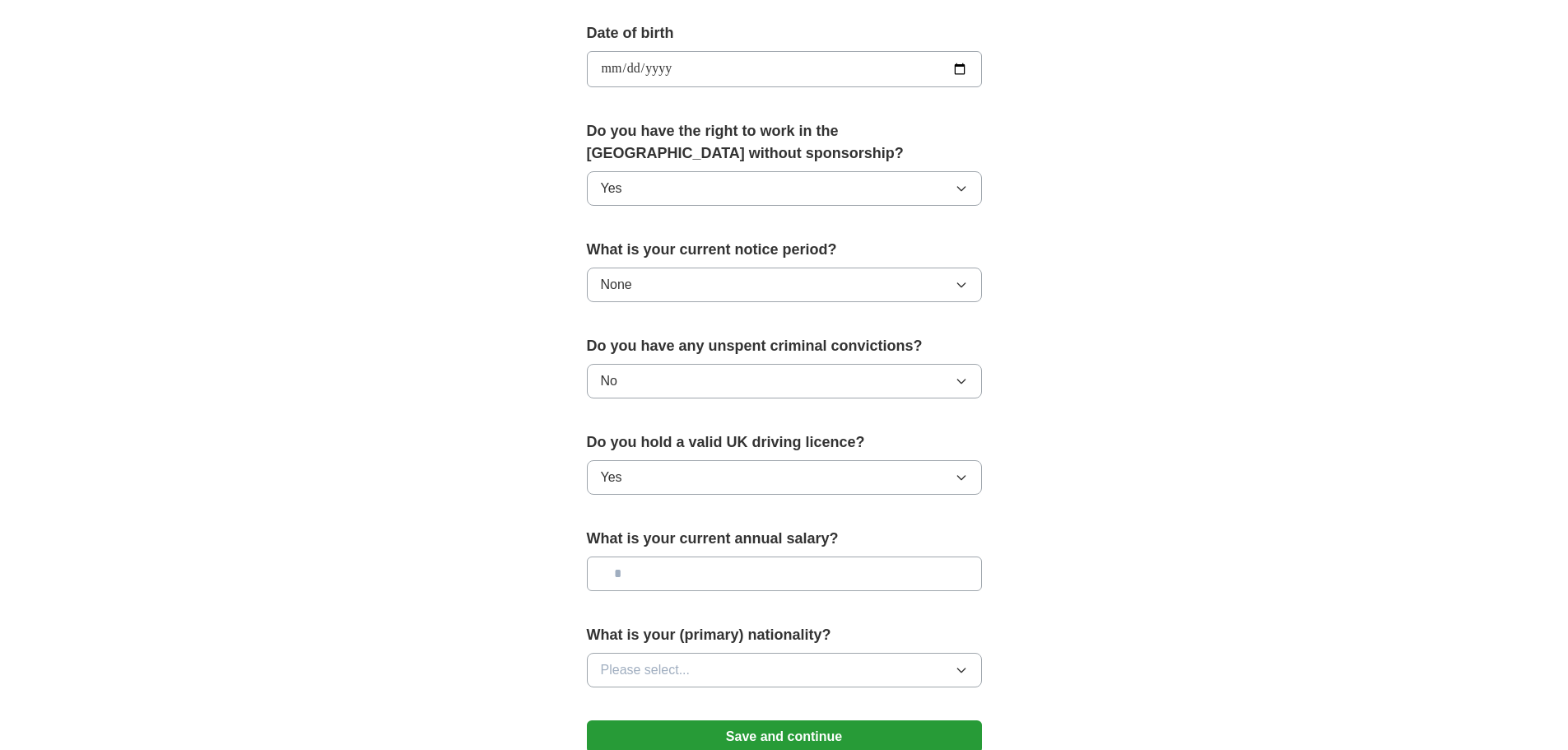
click at [657, 571] on input "text" at bounding box center [784, 574] width 395 height 34
type input "*******"
click at [704, 667] on button "Please select..." at bounding box center [784, 670] width 395 height 34
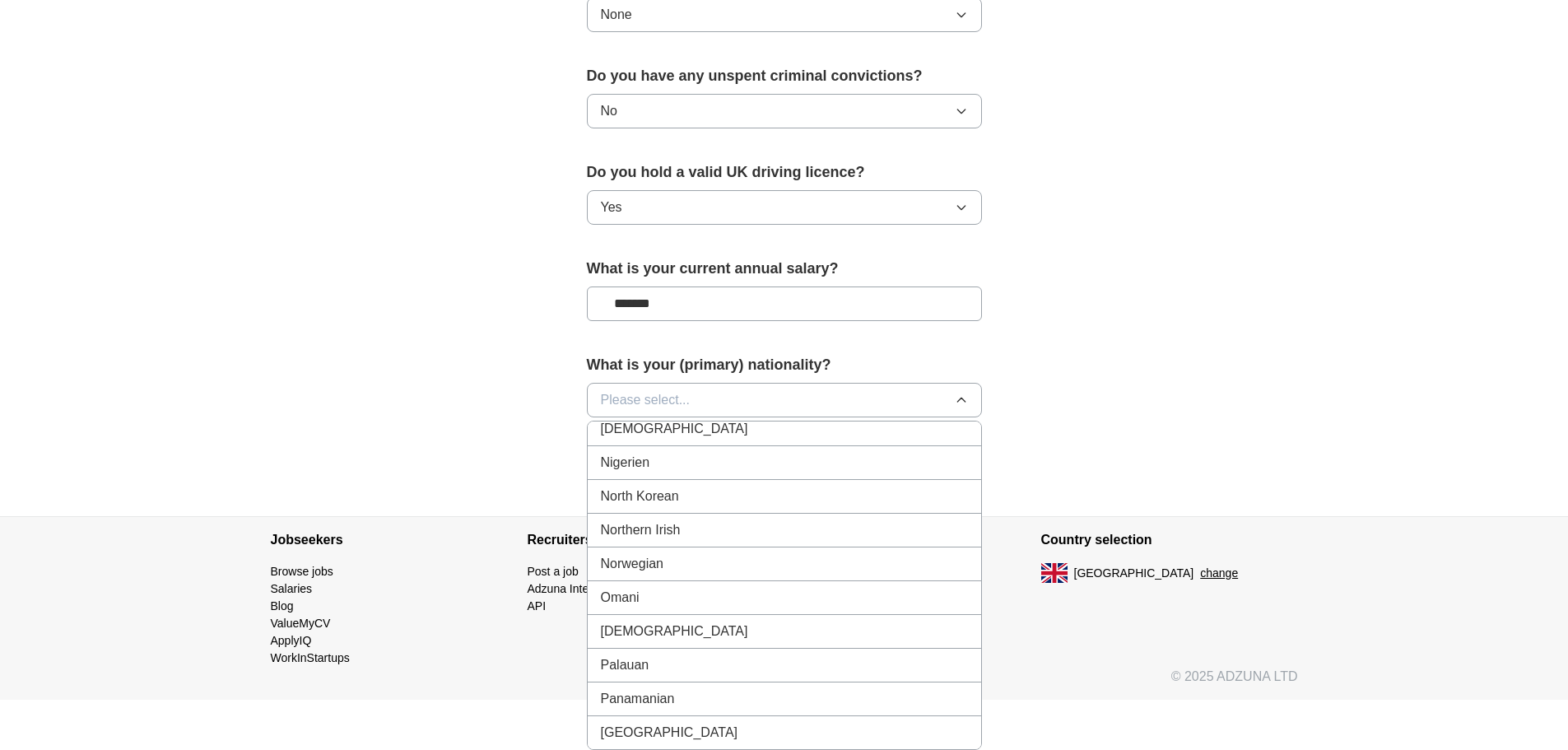
scroll to position [961, 0]
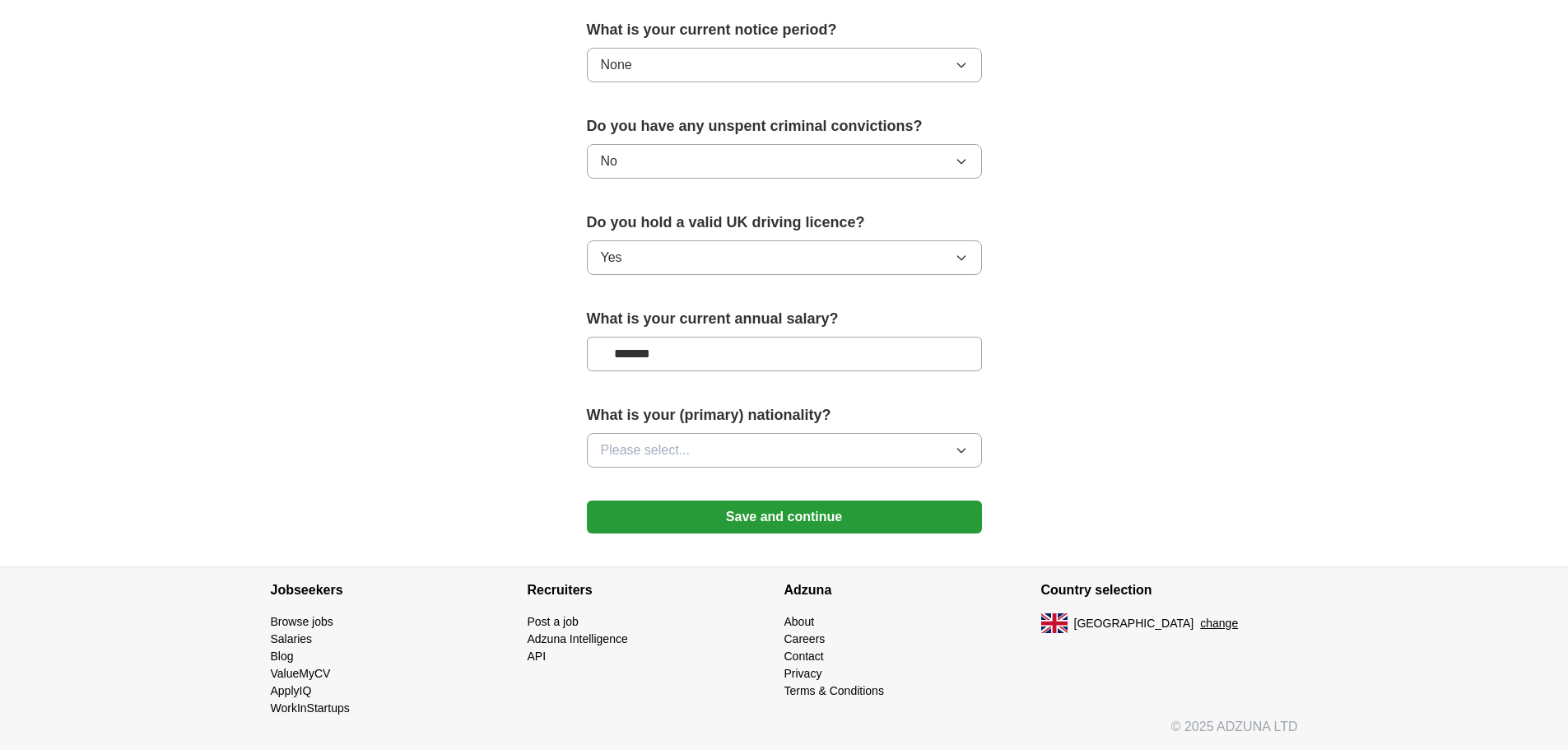
click at [722, 511] on button "Save and continue" at bounding box center [784, 517] width 395 height 33
